Goal: Information Seeking & Learning: Understand process/instructions

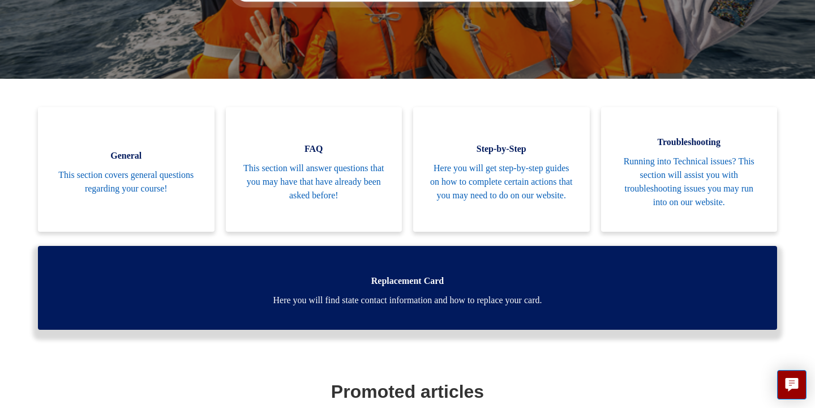
scroll to position [219, 0]
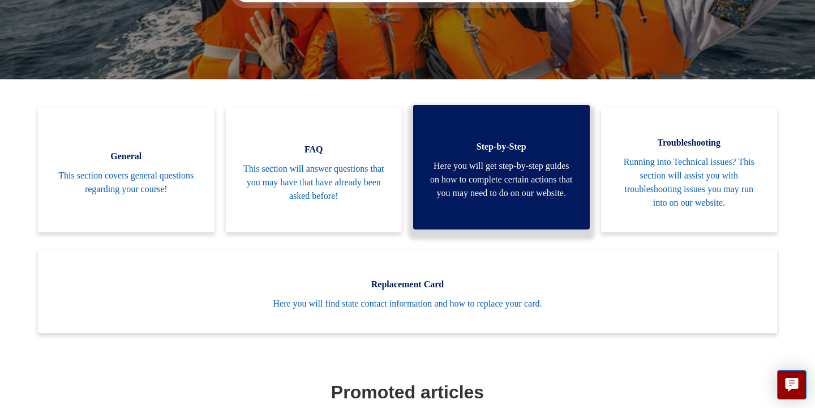
click at [452, 184] on span "Here you will get step-by-step guides on how to complete certain actions that y…" at bounding box center [501, 179] width 143 height 41
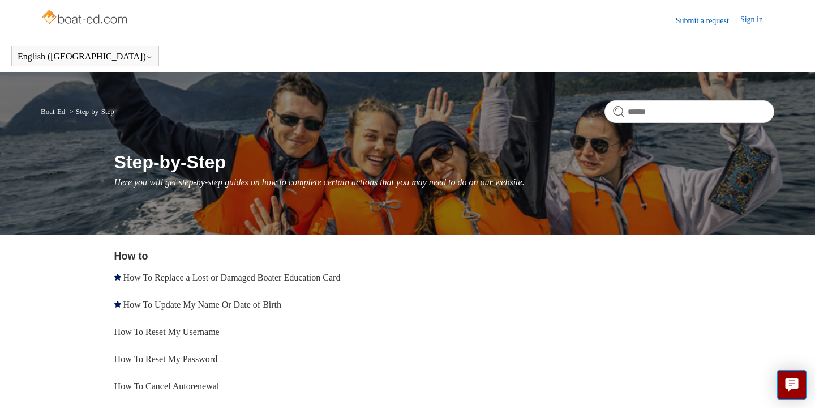
scroll to position [80, 0]
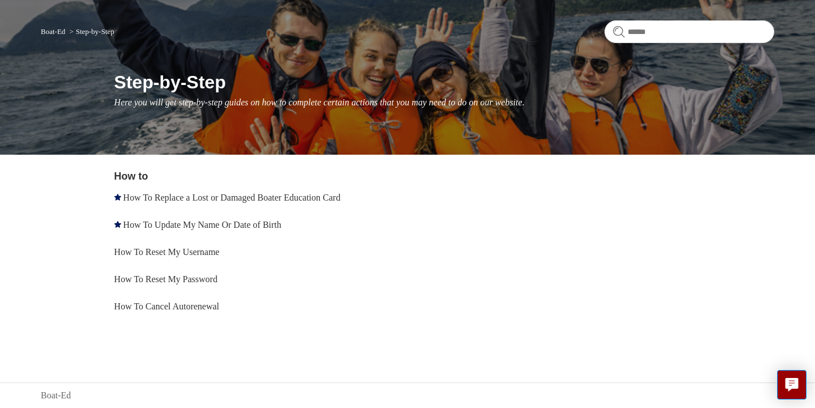
click at [53, 31] on link "Boat-Ed" at bounding box center [53, 31] width 24 height 8
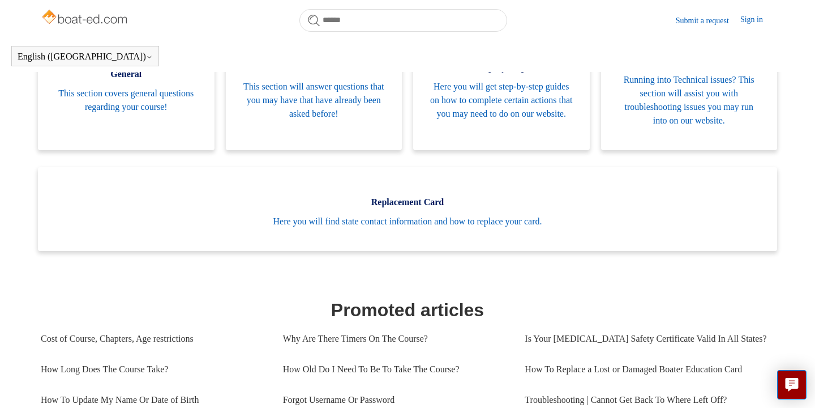
scroll to position [270, 0]
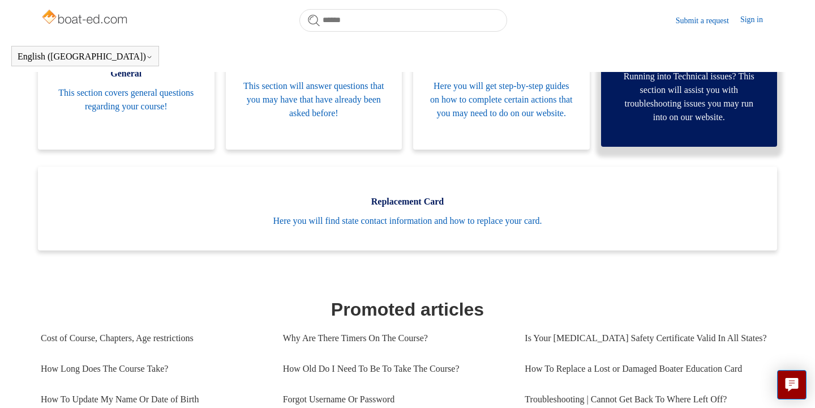
click at [694, 112] on span "Running into Technical issues? This section will assist you with troubleshootin…" at bounding box center [689, 97] width 143 height 54
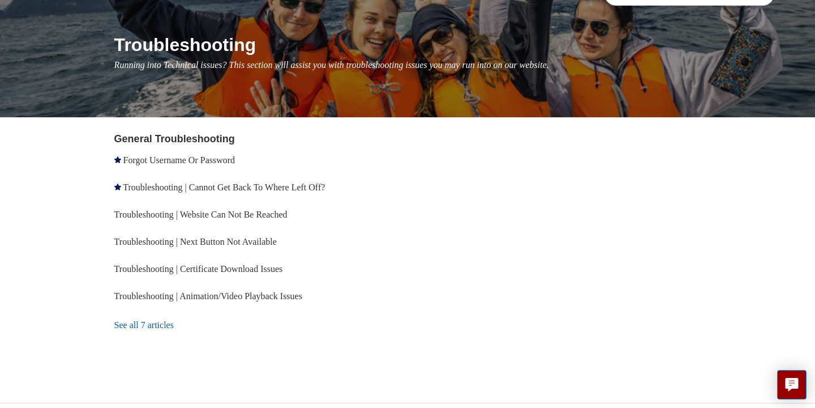
scroll to position [138, 0]
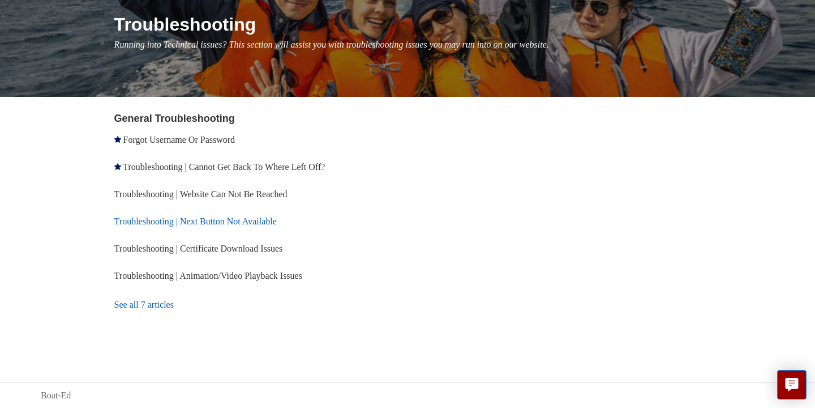
click at [266, 224] on link "Troubleshooting | Next Button Not Available" at bounding box center [195, 221] width 162 height 10
